Goal: Navigation & Orientation: Go to known website

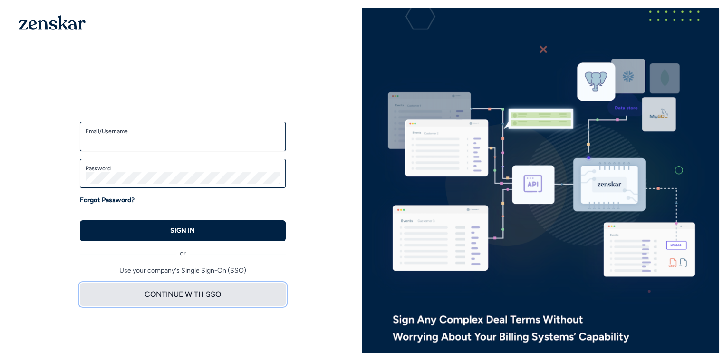
click at [194, 298] on button "CONTINUE WITH SSO" at bounding box center [183, 294] width 206 height 23
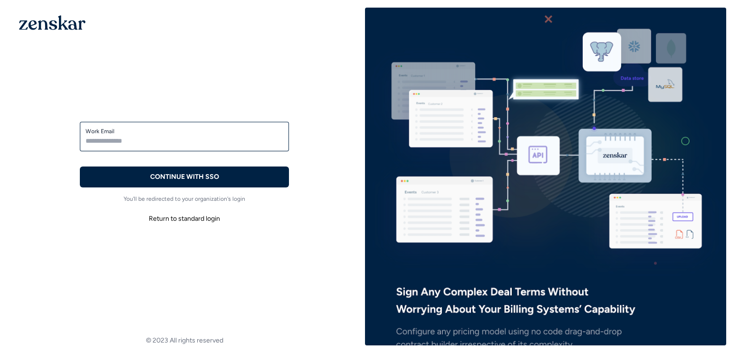
click at [211, 199] on p "You'll be redirected to your organization's login" at bounding box center [184, 199] width 209 height 8
click at [193, 145] on input "Work Email" at bounding box center [185, 140] width 198 height 11
click at [225, 93] on div "Welcome back! Enter your credentials to access the account SSO Login Enter your…" at bounding box center [184, 161] width 361 height 307
click at [275, 253] on div "Welcome back! Enter your credentials to access the account SSO Login Enter your…" at bounding box center [184, 161] width 361 height 307
